Goal: Task Accomplishment & Management: Use online tool/utility

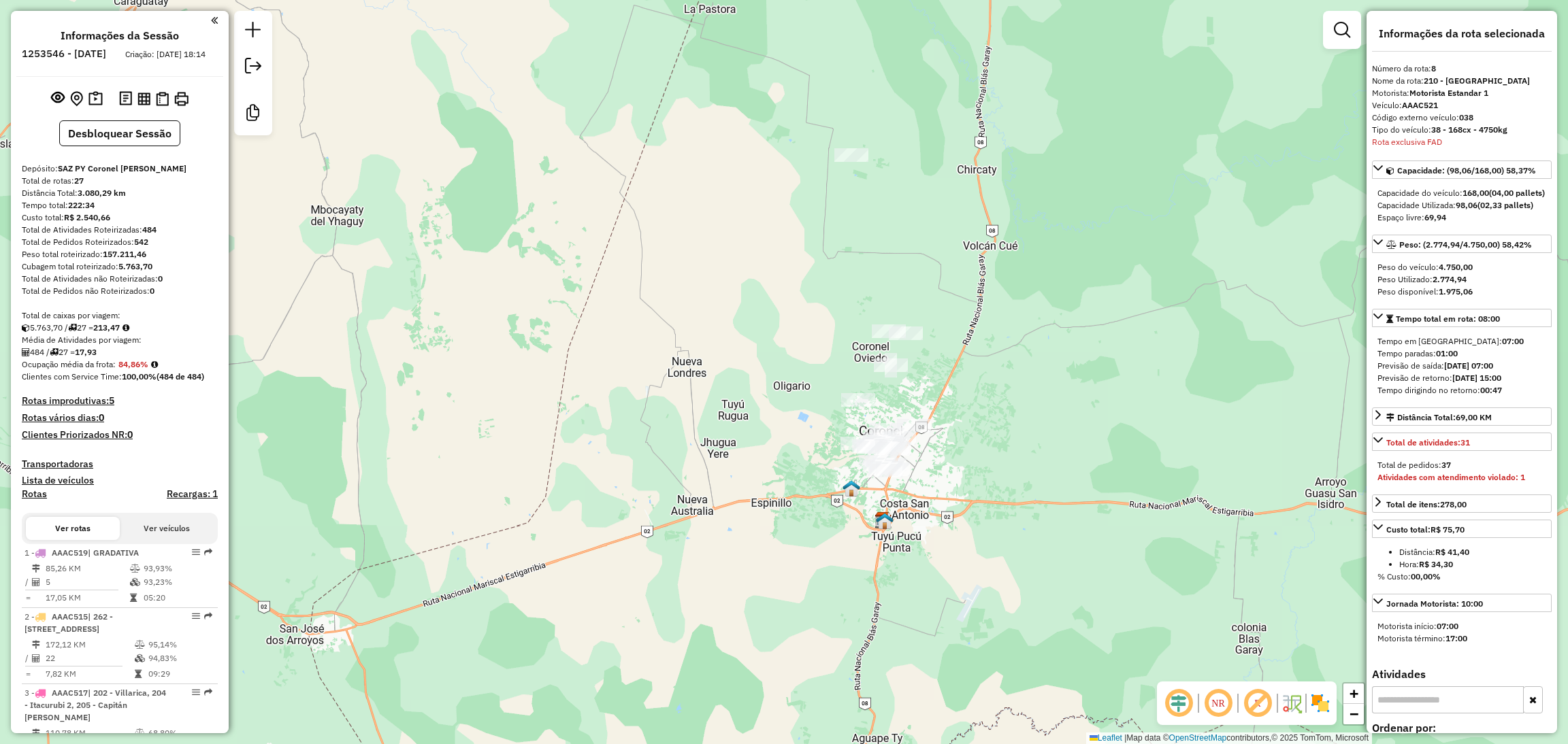
select select "**********"
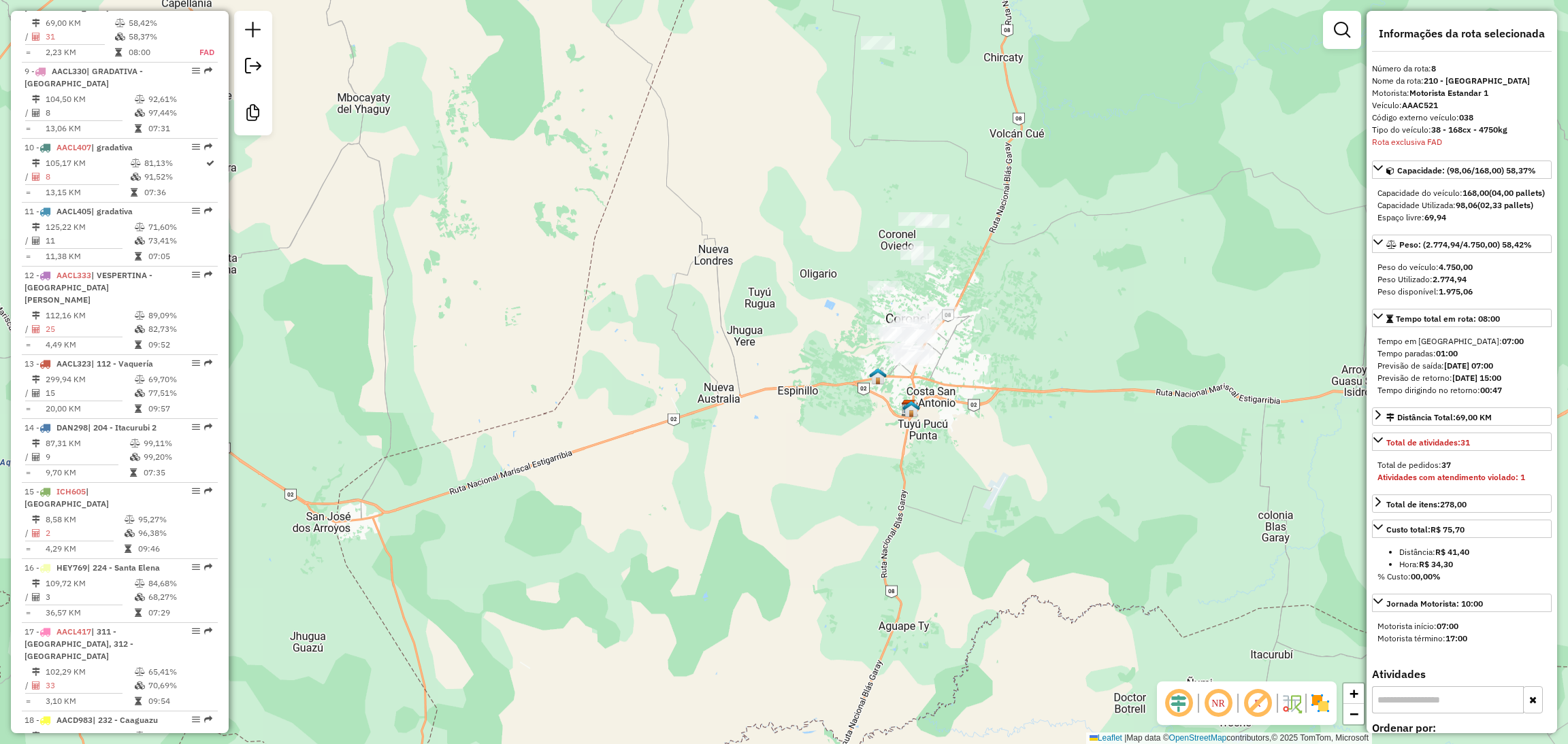
drag, startPoint x: 1006, startPoint y: 418, endPoint x: 1022, endPoint y: 329, distance: 90.4
click at [1022, 329] on div "Janela de atendimento Grade de atendimento Capacidade Transportadoras Veículos …" at bounding box center [784, 372] width 1568 height 744
